Goal: Communication & Community: Answer question/provide support

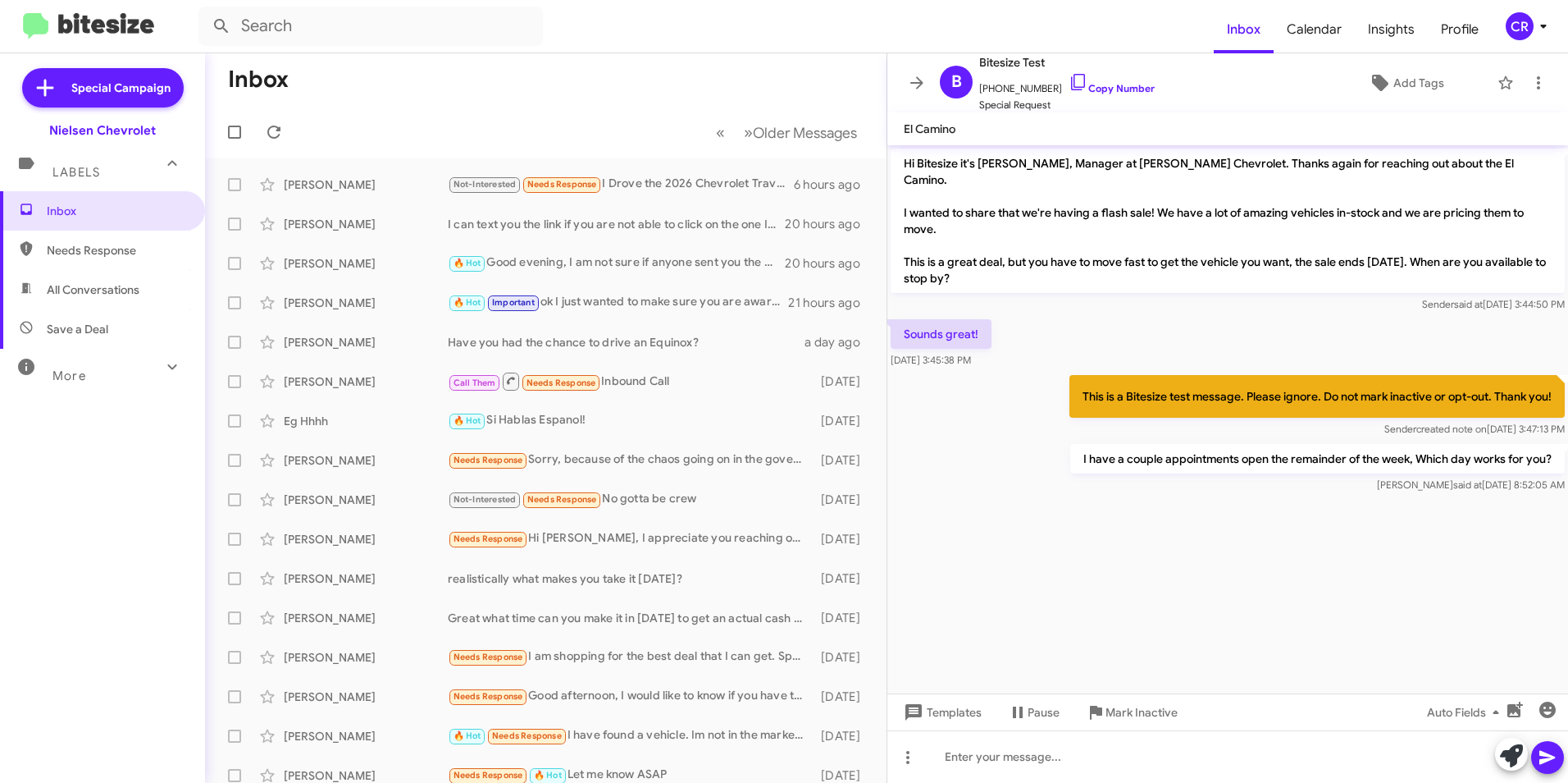
click at [106, 252] on span "Needs Response" at bounding box center [116, 251] width 140 height 17
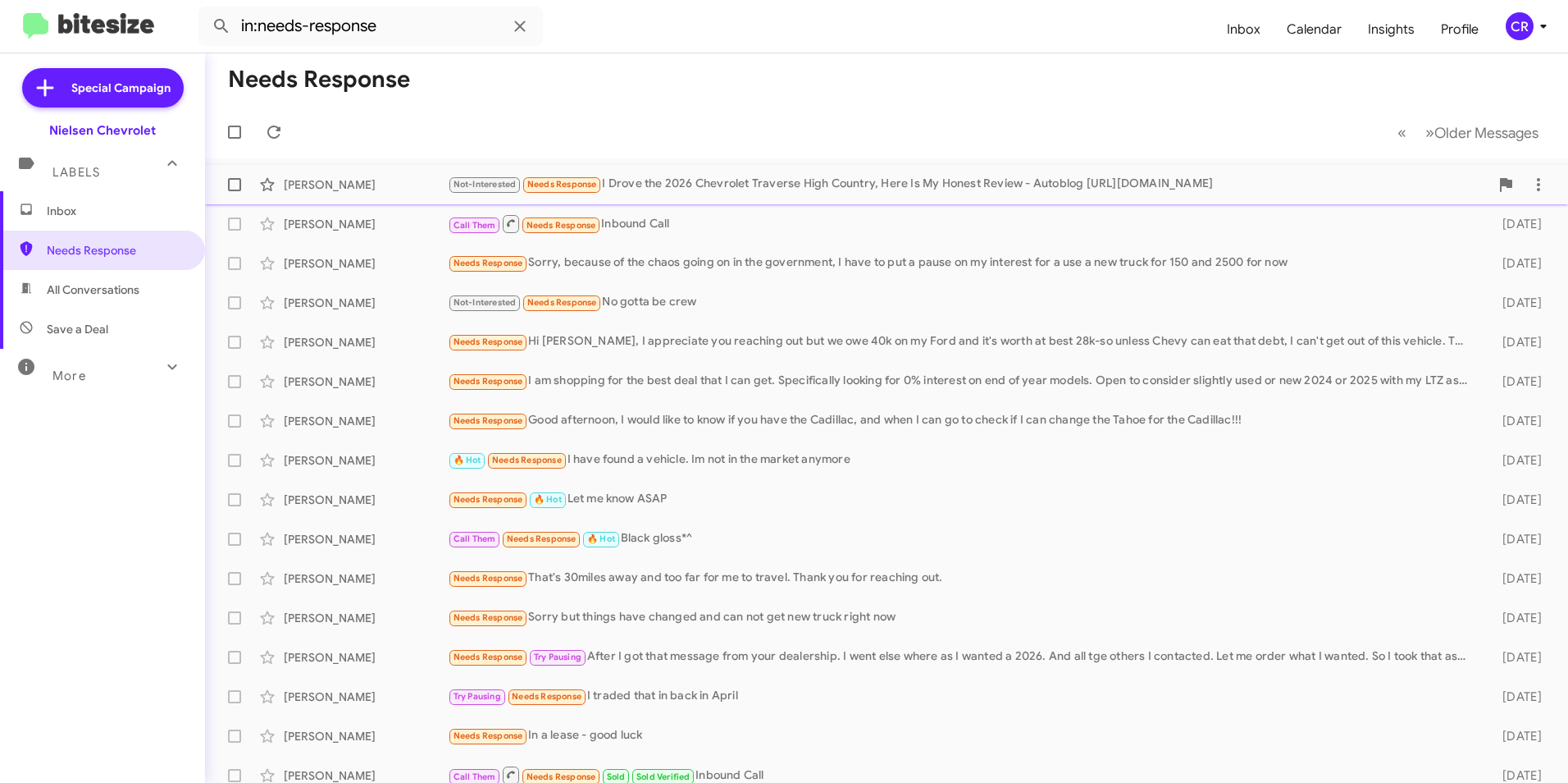
click at [741, 181] on div "Not-Interested Needs Response I Drove the 2026 Chevrolet Traverse High Country,…" at bounding box center [968, 184] width 1042 height 19
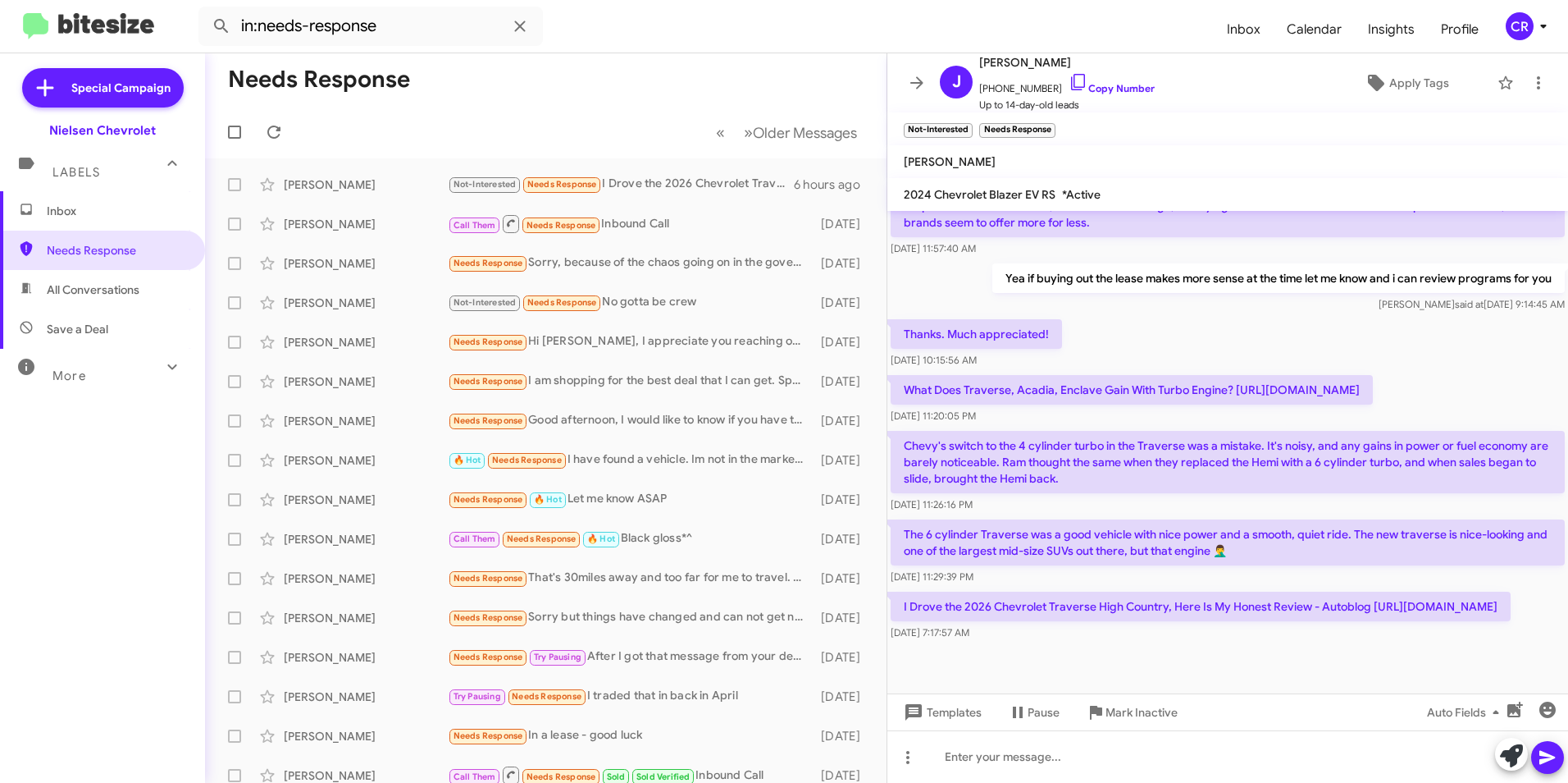
scroll to position [457, 0]
click at [66, 293] on span "All Conversations" at bounding box center [93, 290] width 93 height 17
type input "in:all-conversations"
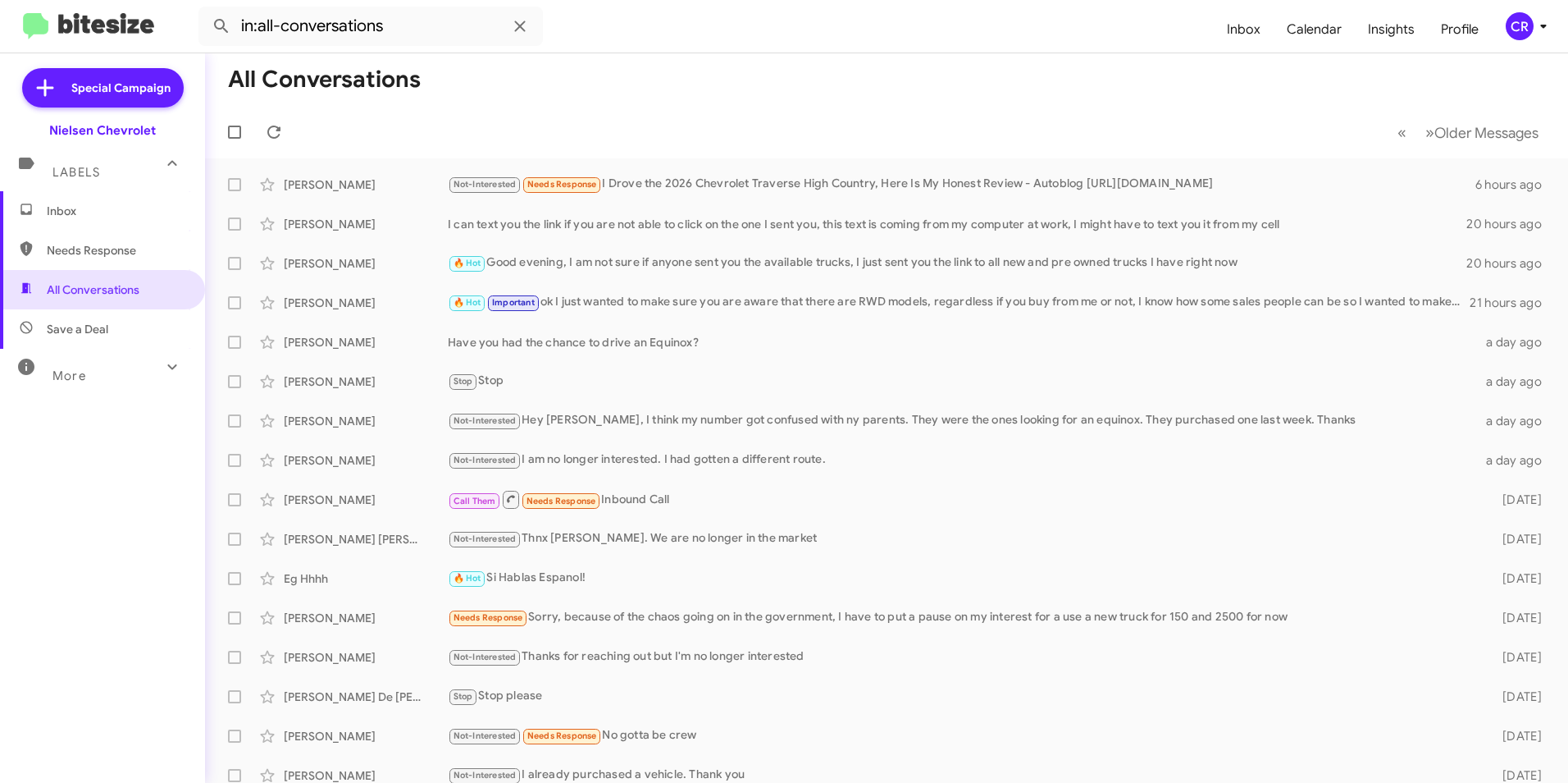
click at [96, 216] on span "Inbox" at bounding box center [116, 211] width 140 height 17
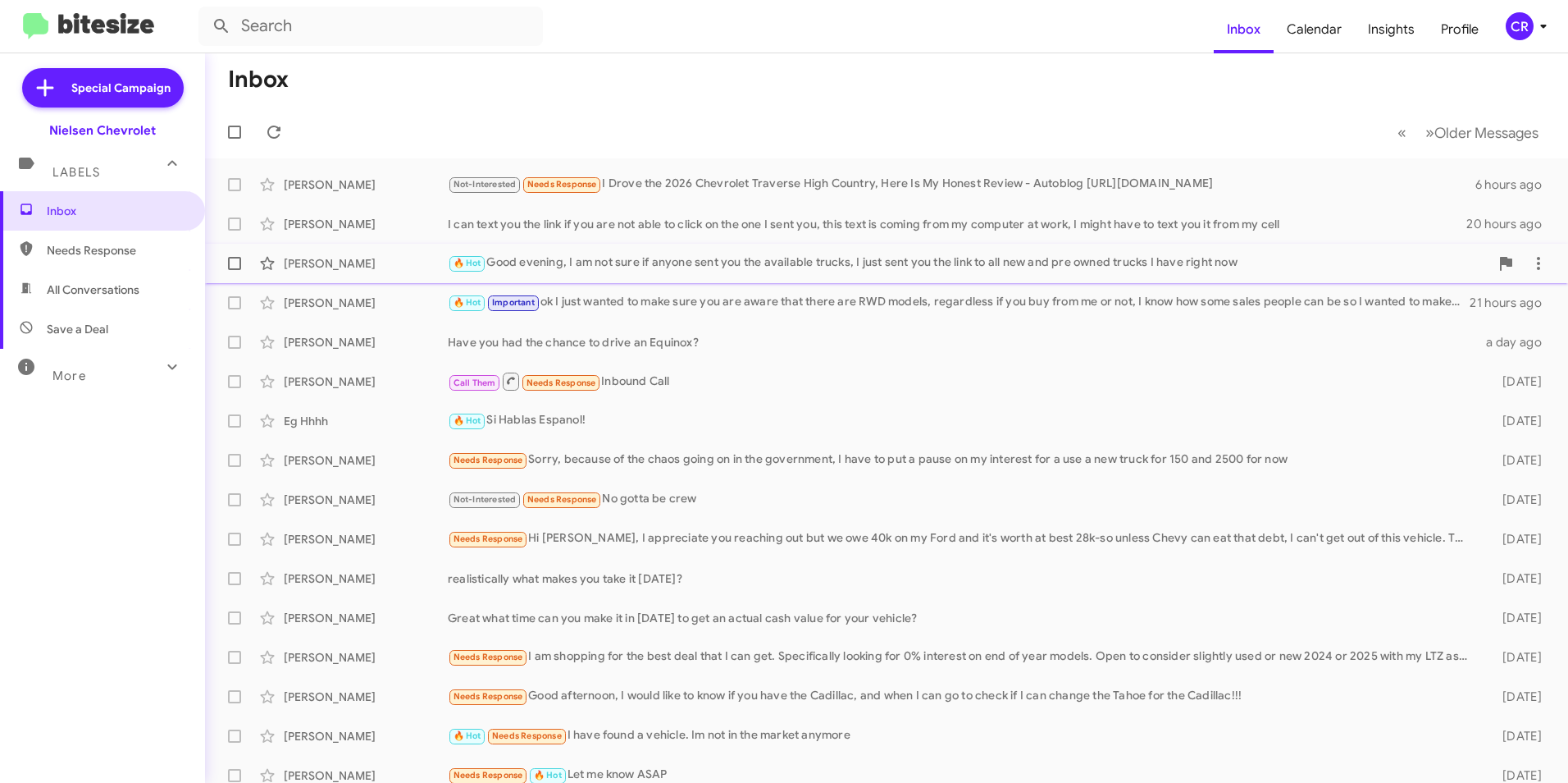
click at [568, 261] on div "🔥 Hot Good evening, I am not sure if anyone sent you the available trucks, I ju…" at bounding box center [968, 262] width 1042 height 19
